Goal: Obtain resource: Download file/media

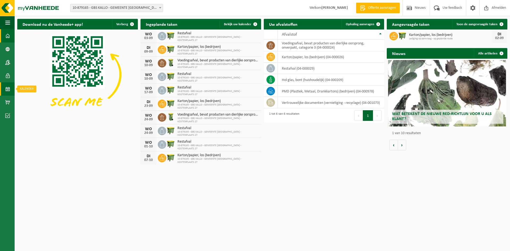
click at [8, 89] on span at bounding box center [7, 88] width 5 height 13
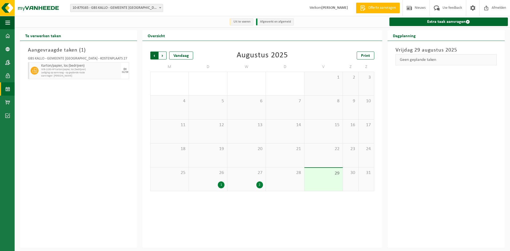
click at [161, 56] on span "Volgende" at bounding box center [163, 56] width 8 height 8
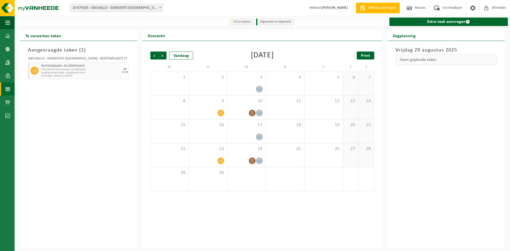
click at [367, 58] on span "Print" at bounding box center [365, 56] width 9 height 4
